Goal: Navigation & Orientation: Find specific page/section

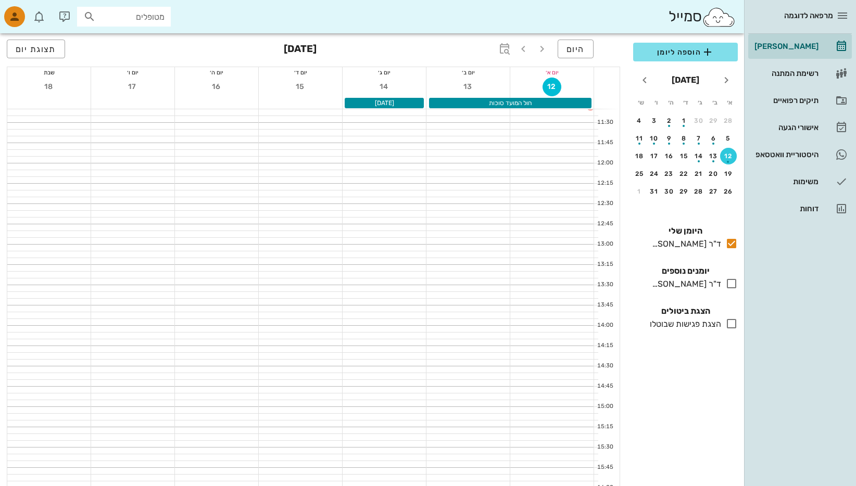
scroll to position [156, 0]
click at [795, 100] on div "תיקים רפואיים" at bounding box center [785, 100] width 66 height 8
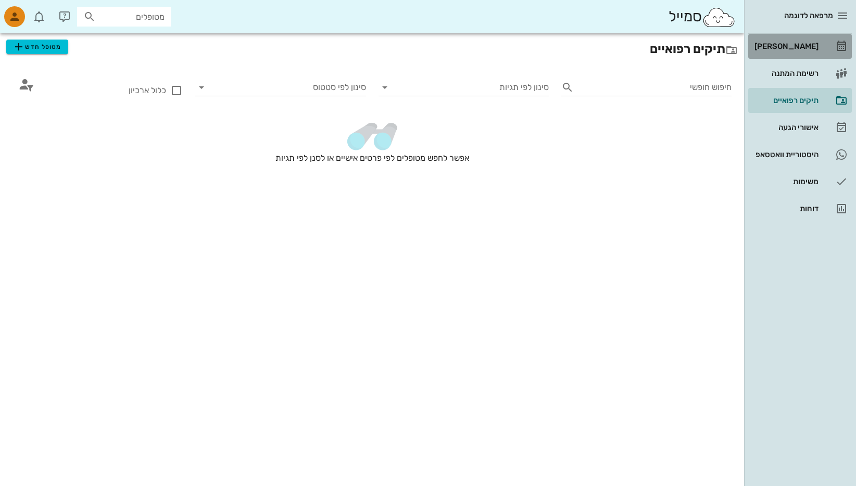
click at [798, 47] on div "[PERSON_NAME]" at bounding box center [785, 46] width 66 height 8
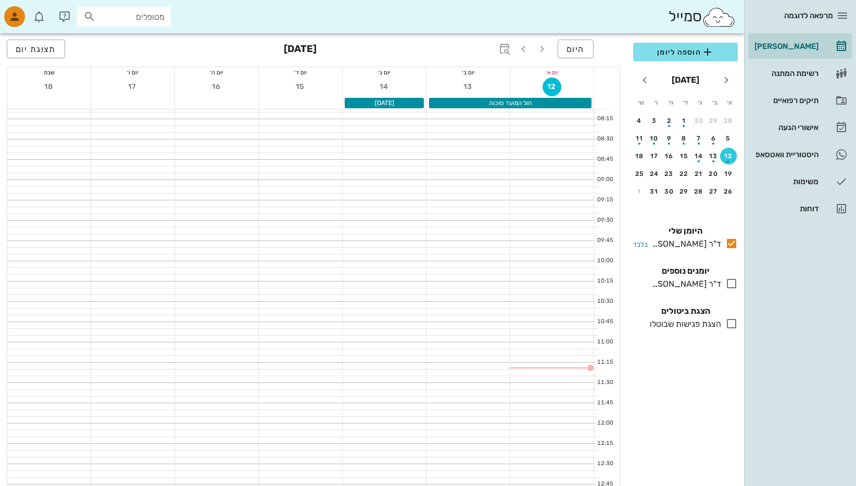
click at [690, 242] on div "ד"ר [PERSON_NAME]" at bounding box center [684, 244] width 73 height 12
click at [693, 284] on div "ד"ר [PERSON_NAME]" at bounding box center [684, 284] width 73 height 12
click at [694, 284] on div "ד"ר [PERSON_NAME]" at bounding box center [684, 284] width 73 height 12
click at [708, 128] on td "29" at bounding box center [715, 120] width 14 height 17
click at [653, 119] on div "3" at bounding box center [654, 120] width 17 height 7
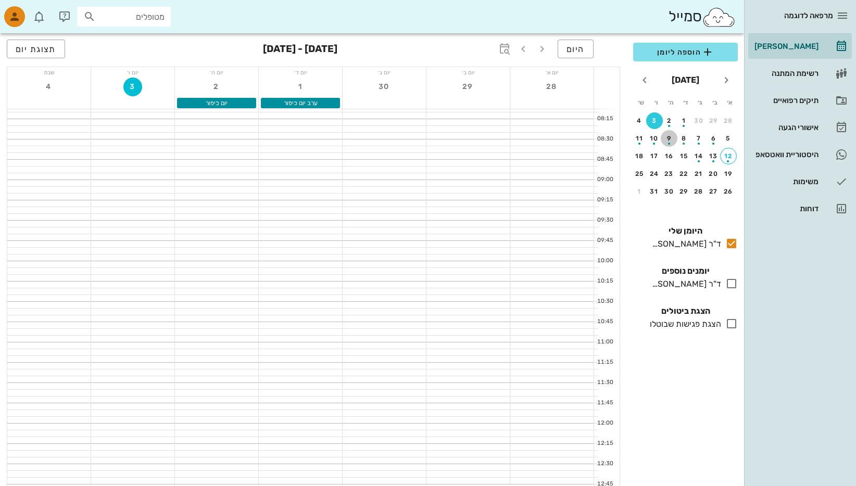
click at [665, 144] on button "9" at bounding box center [669, 138] width 17 height 17
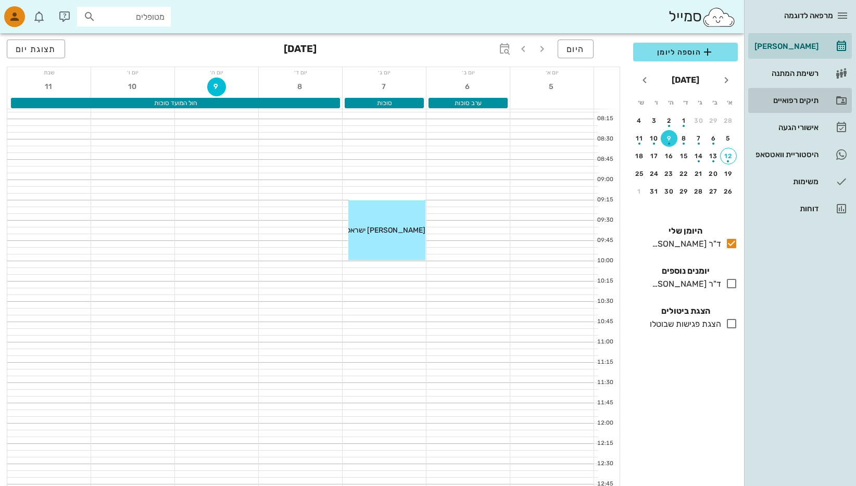
click at [799, 98] on div "תיקים רפואיים" at bounding box center [785, 100] width 66 height 8
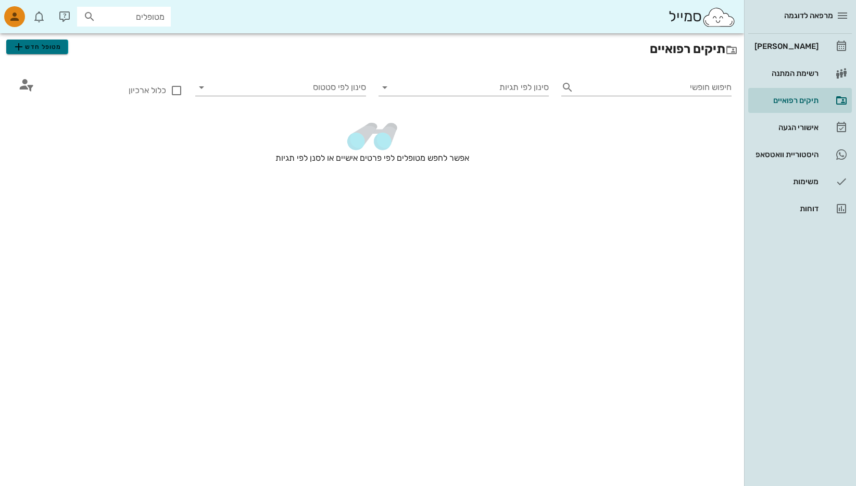
click at [34, 47] on span "מטופל חדש" at bounding box center [36, 47] width 49 height 12
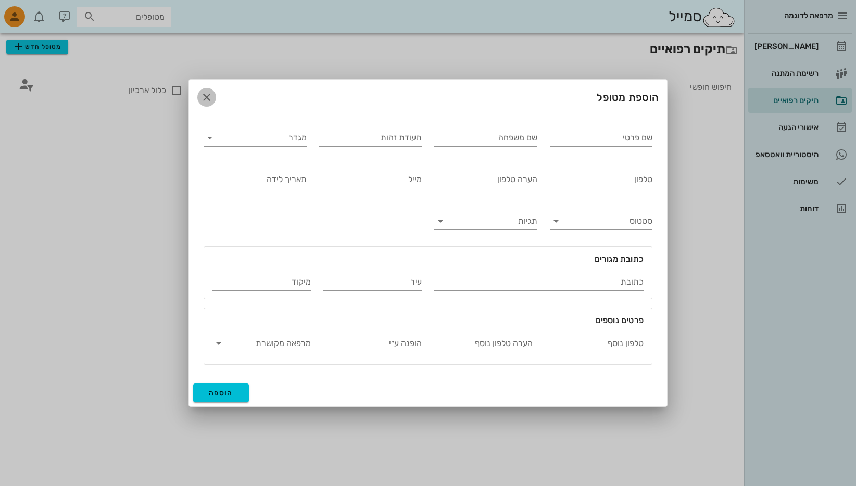
click at [207, 95] on icon "button" at bounding box center [206, 97] width 12 height 12
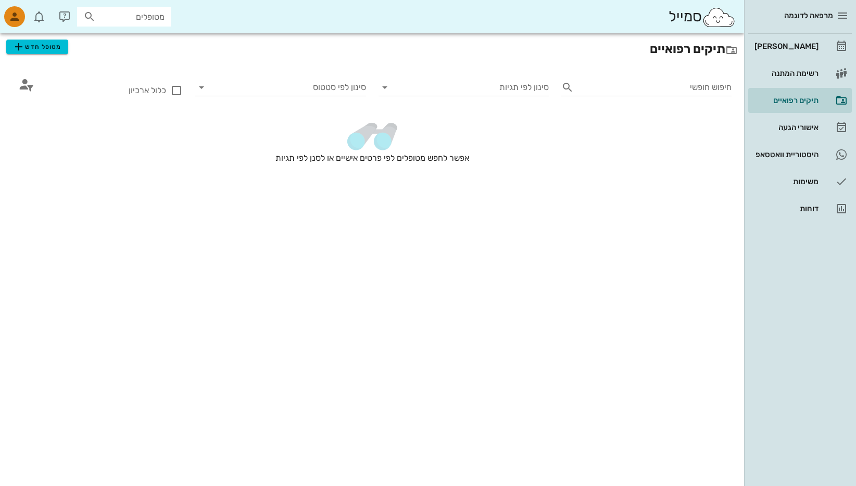
click at [729, 49] on icon at bounding box center [731, 50] width 12 height 12
click at [695, 49] on h2 "תיקים רפואיים מטופל חדש" at bounding box center [372, 49] width 732 height 19
click at [566, 88] on icon at bounding box center [567, 87] width 12 height 12
click at [383, 89] on icon at bounding box center [385, 87] width 12 height 12
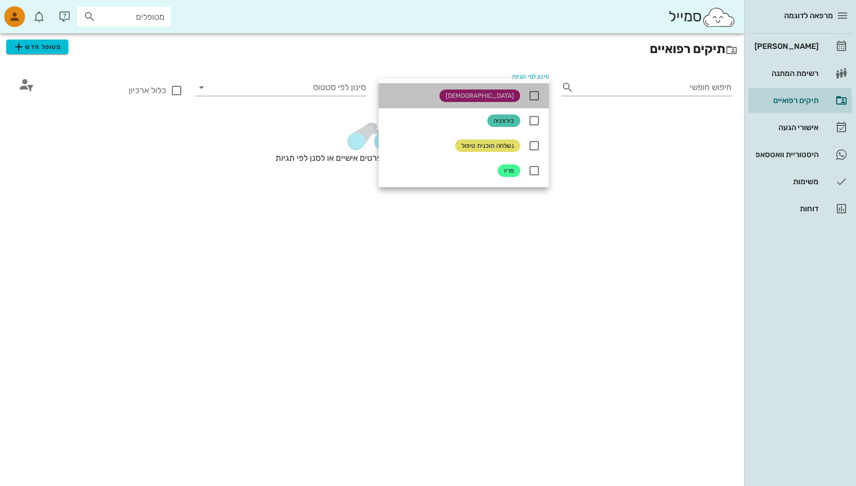
click at [508, 99] on span "[DEMOGRAPHIC_DATA]" at bounding box center [480, 96] width 68 height 12
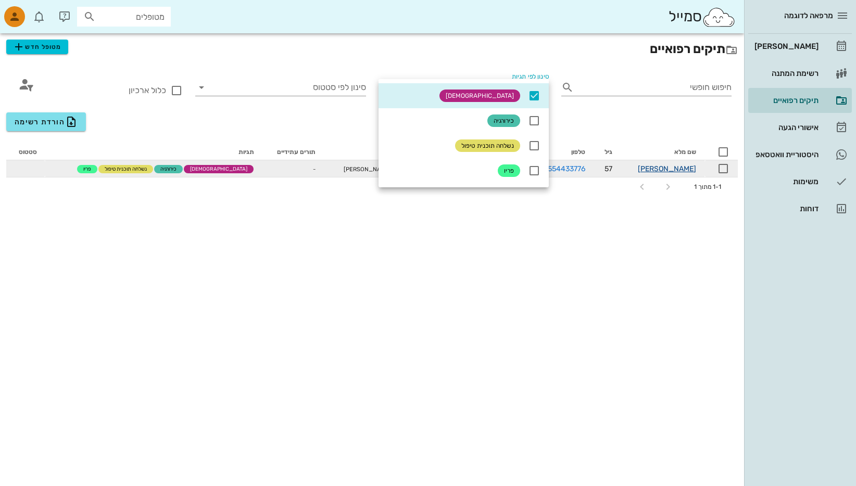
click at [689, 168] on link "[PERSON_NAME]" at bounding box center [667, 169] width 58 height 9
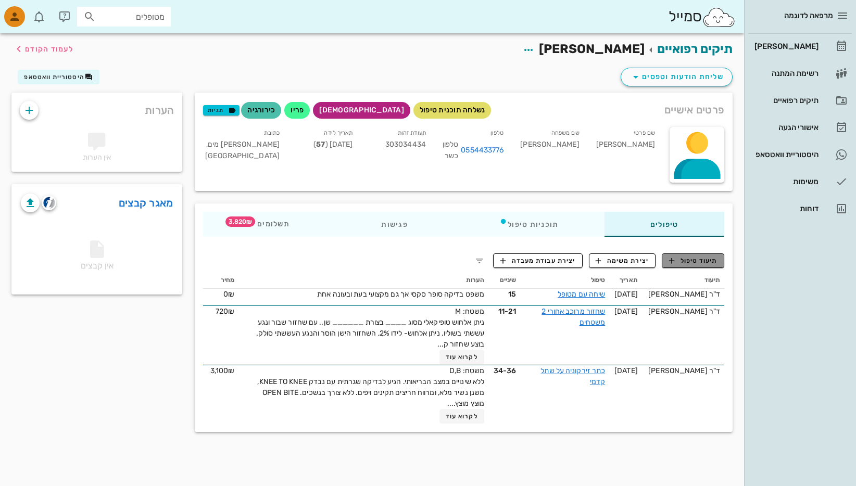
click at [708, 259] on span "תיעוד טיפול" at bounding box center [693, 260] width 48 height 9
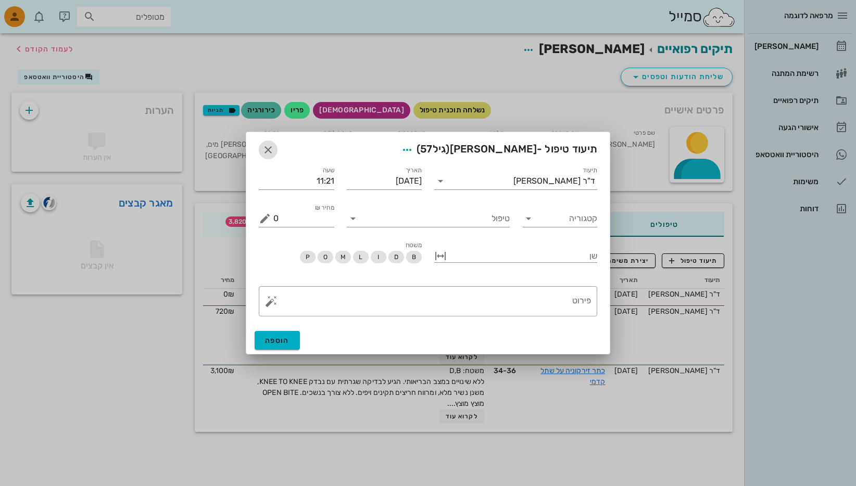
click at [268, 143] on button "button" at bounding box center [268, 150] width 19 height 19
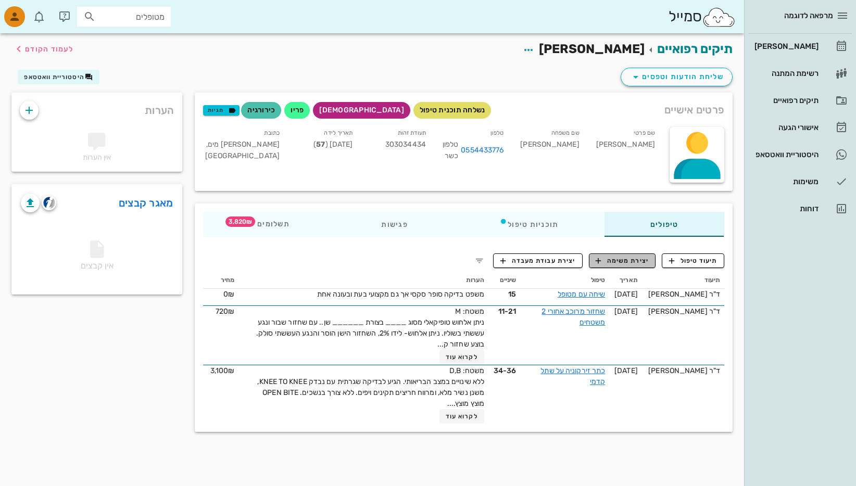
click at [623, 259] on span "יצירת משימה" at bounding box center [622, 260] width 53 height 9
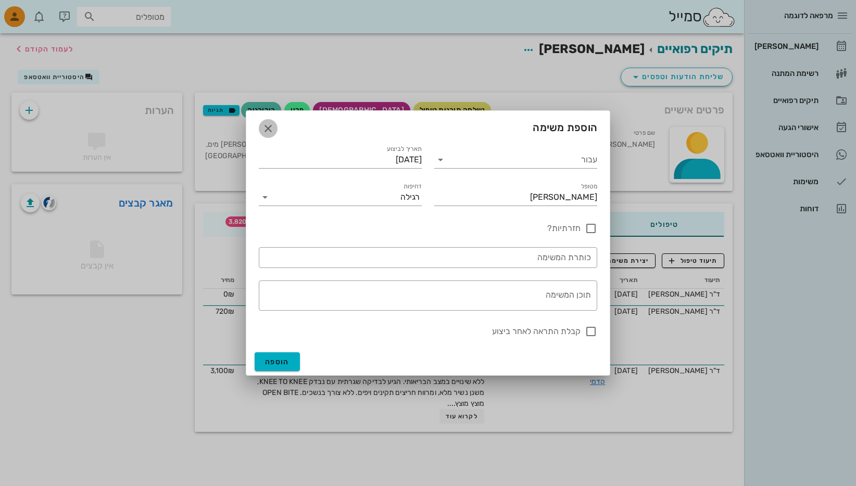
click at [265, 127] on icon "button" at bounding box center [268, 128] width 12 height 12
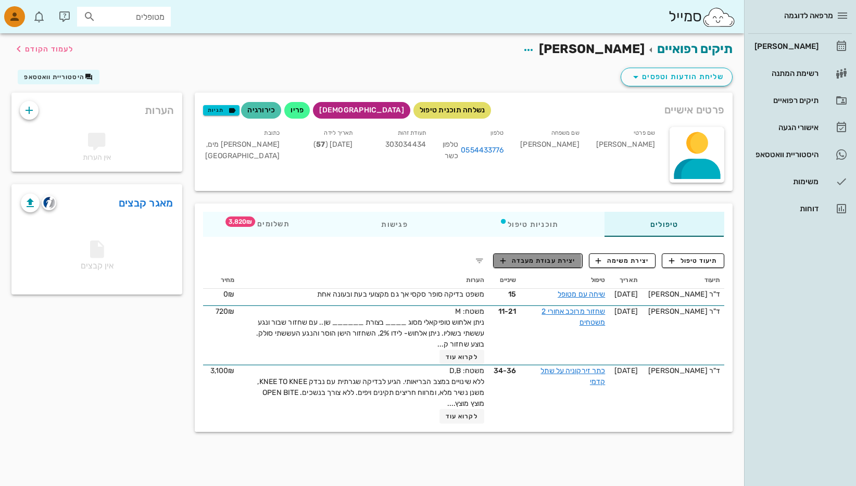
click at [556, 261] on span "יצירת עבודת מעבדה" at bounding box center [537, 260] width 75 height 9
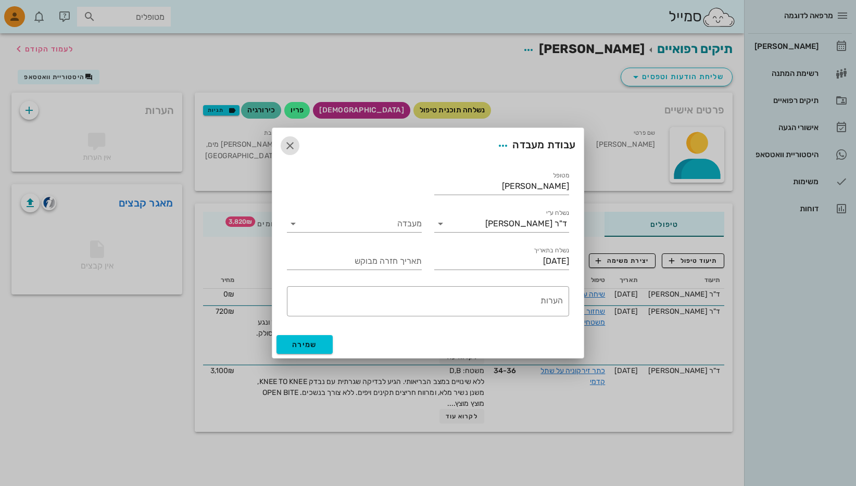
click at [287, 143] on icon "button" at bounding box center [290, 146] width 12 height 12
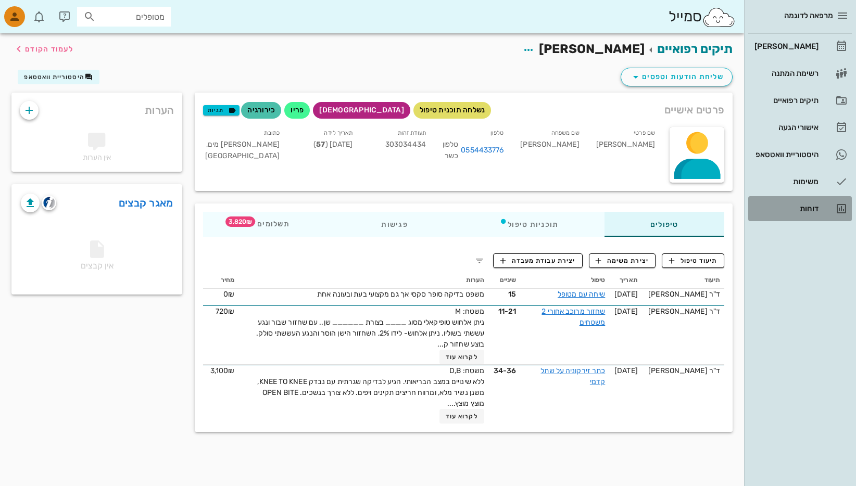
click at [814, 205] on div "דוחות" at bounding box center [785, 209] width 66 height 8
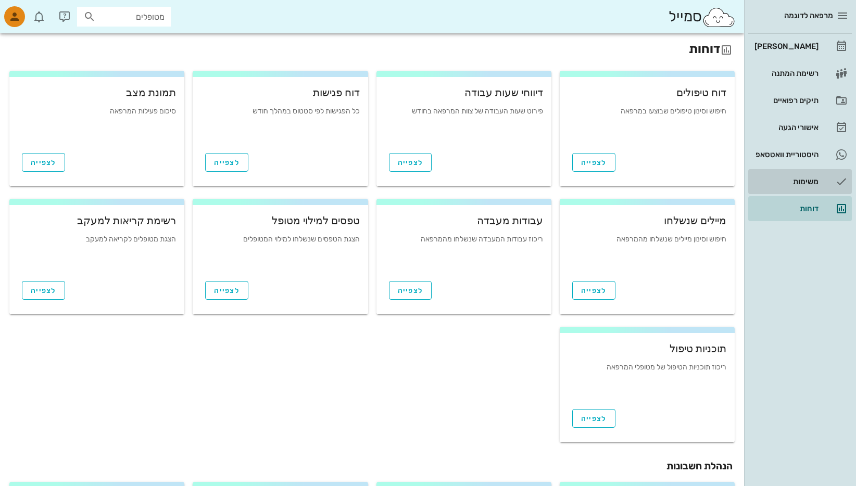
click at [806, 179] on div "משימות" at bounding box center [785, 182] width 66 height 8
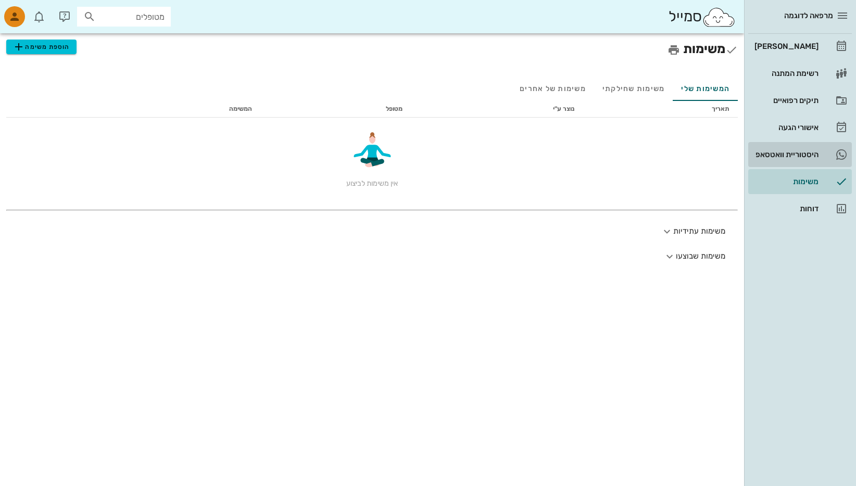
click at [804, 153] on div "היסטוריית וואטסאפ" at bounding box center [785, 154] width 66 height 8
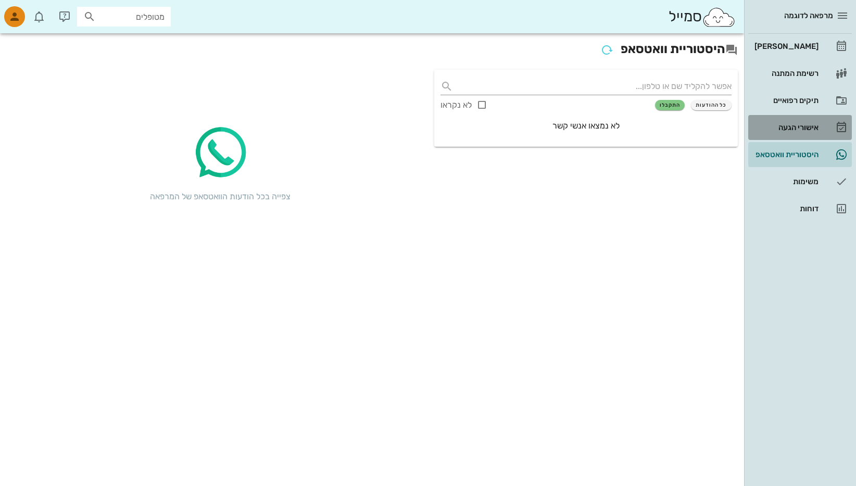
click at [789, 125] on div "אישורי הגעה" at bounding box center [785, 127] width 66 height 8
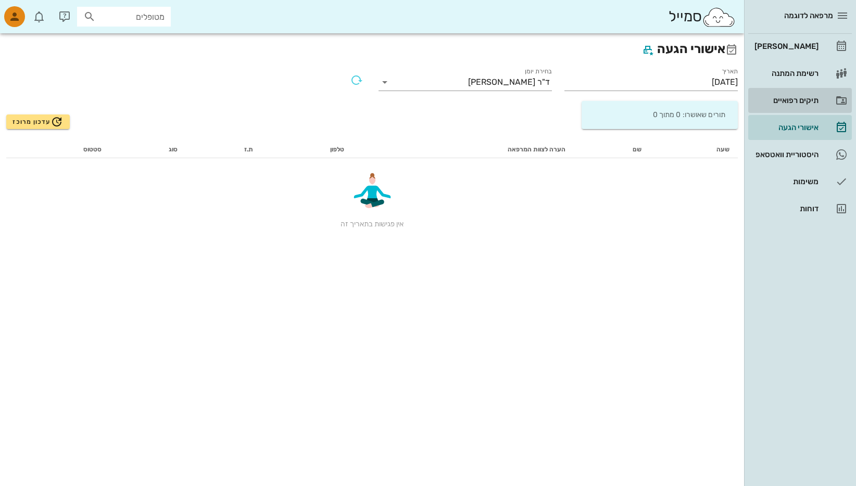
click at [807, 100] on div "תיקים רפואיים" at bounding box center [785, 100] width 66 height 8
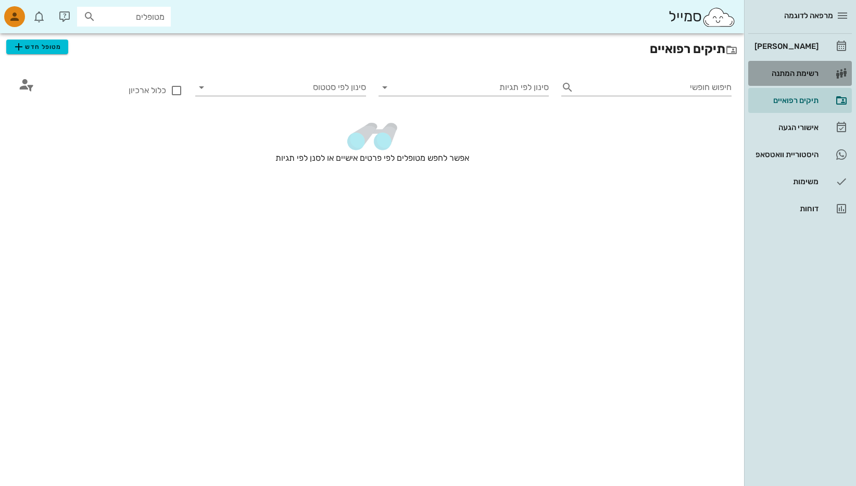
click at [793, 76] on div "רשימת המתנה" at bounding box center [785, 73] width 66 height 8
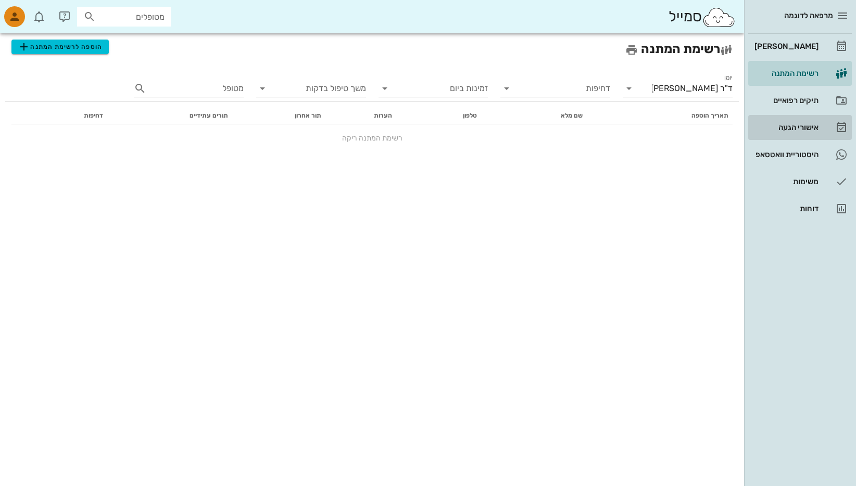
click at [801, 125] on div "אישורי הגעה" at bounding box center [785, 127] width 66 height 8
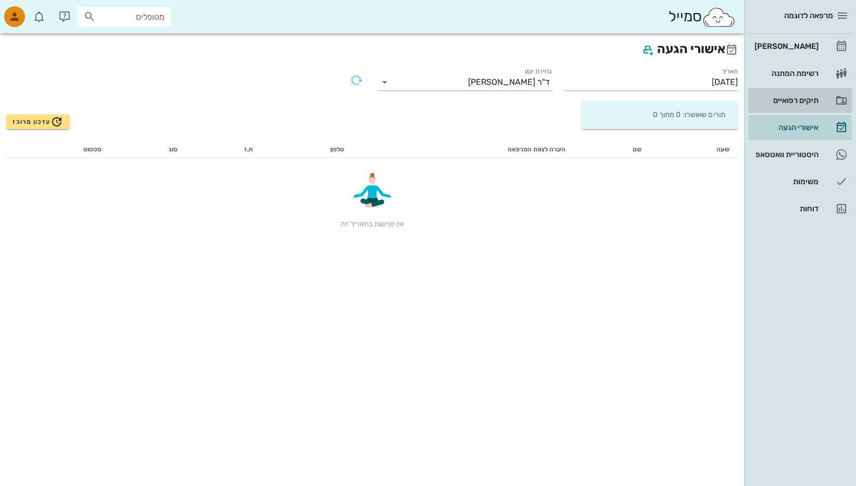
click at [788, 99] on div "תיקים רפואיים" at bounding box center [785, 100] width 66 height 8
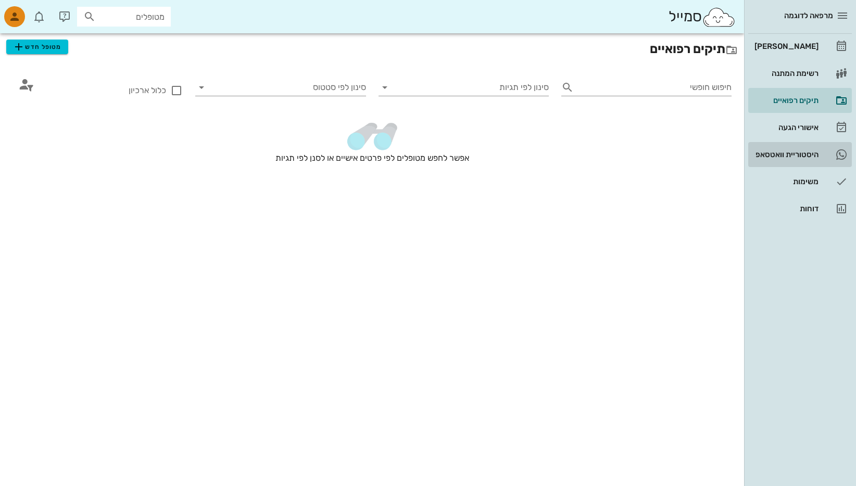
click at [795, 152] on div "היסטוריית וואטסאפ" at bounding box center [785, 154] width 66 height 8
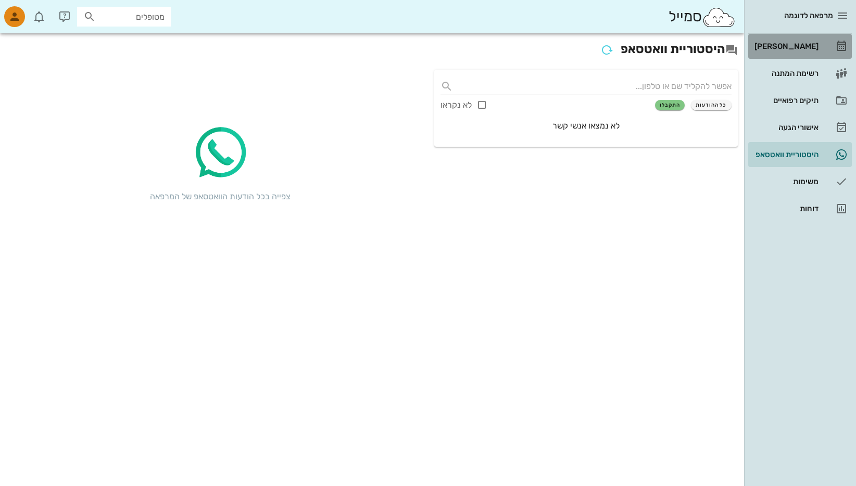
click at [799, 45] on div "[PERSON_NAME]" at bounding box center [785, 46] width 66 height 8
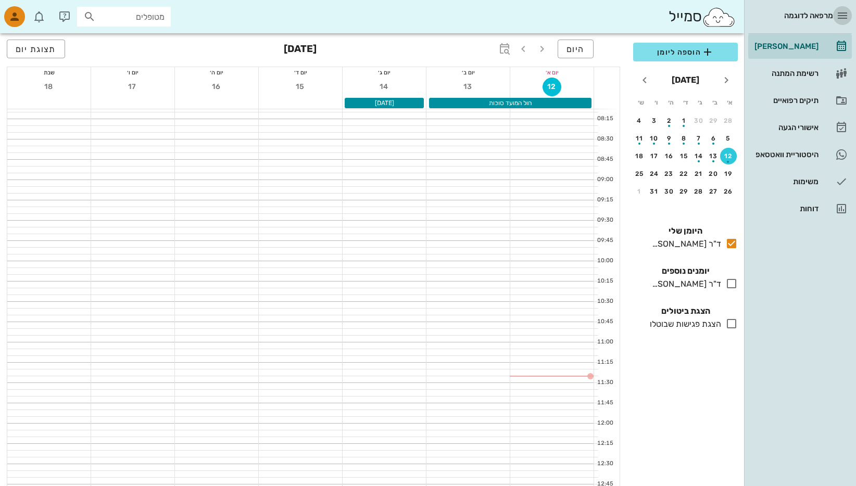
click at [837, 14] on icon "button" at bounding box center [842, 15] width 12 height 12
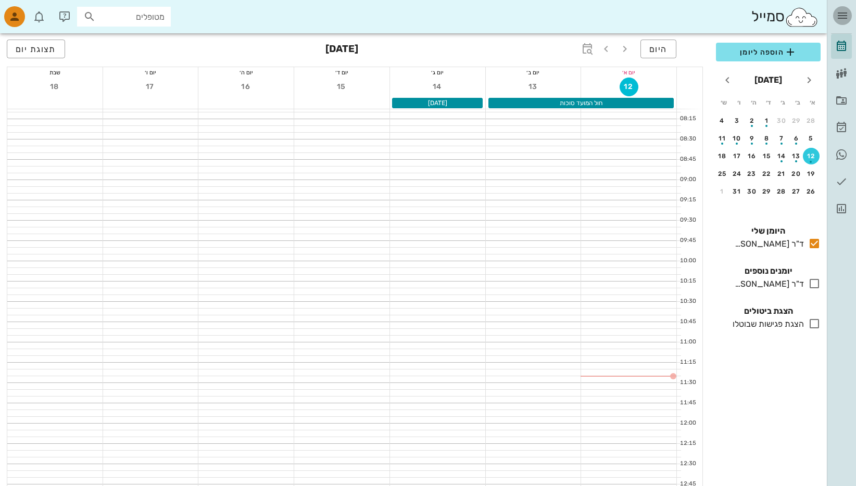
click at [836, 14] on icon "button" at bounding box center [842, 15] width 12 height 12
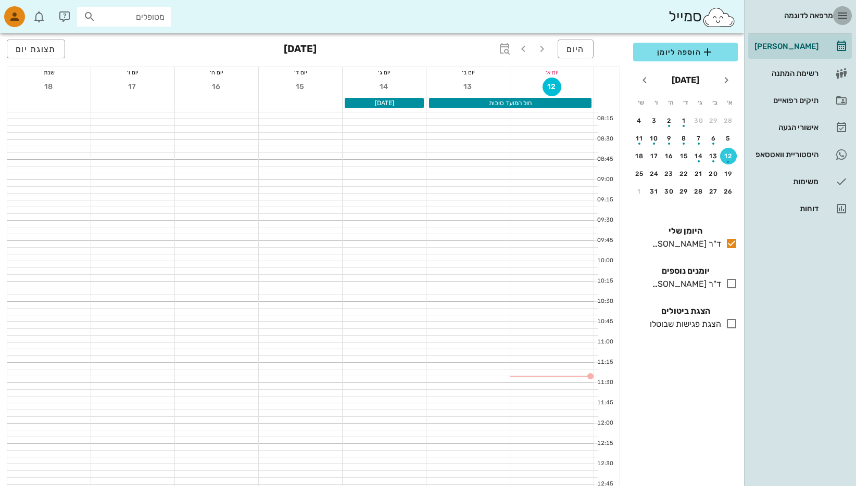
click at [833, 12] on span "button" at bounding box center [842, 15] width 19 height 12
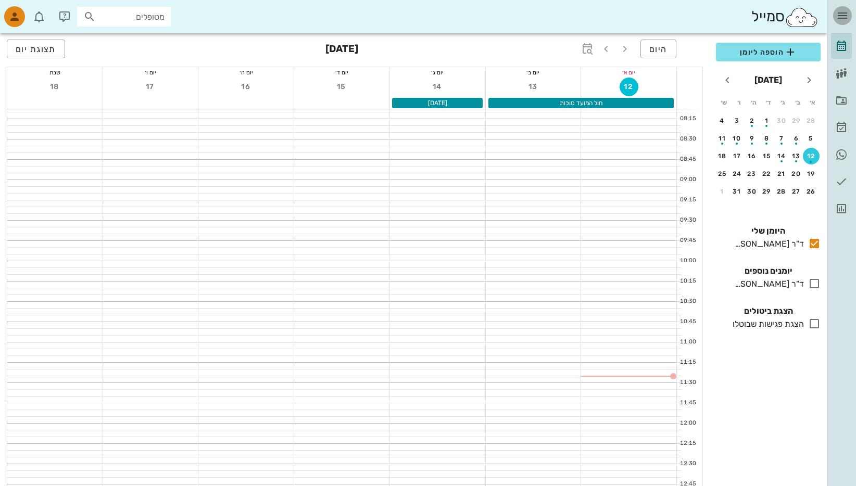
click at [833, 12] on span "button" at bounding box center [842, 15] width 19 height 12
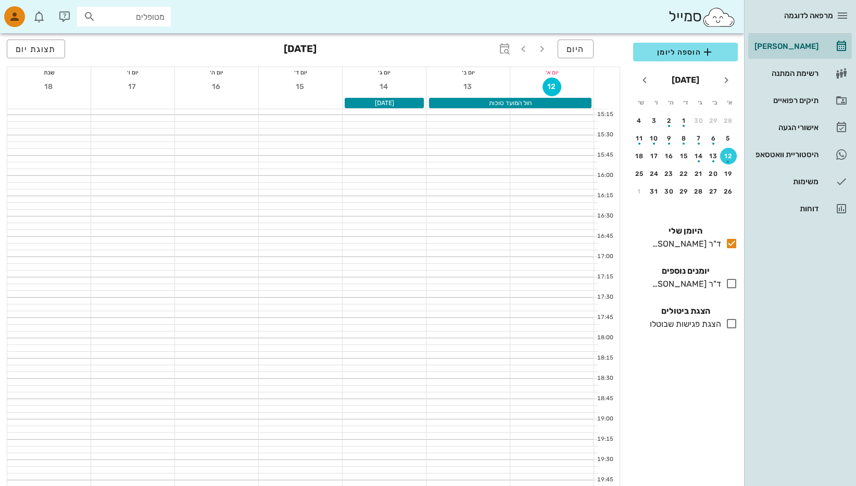
scroll to position [668, 0]
